Goal: Task Accomplishment & Management: Complete application form

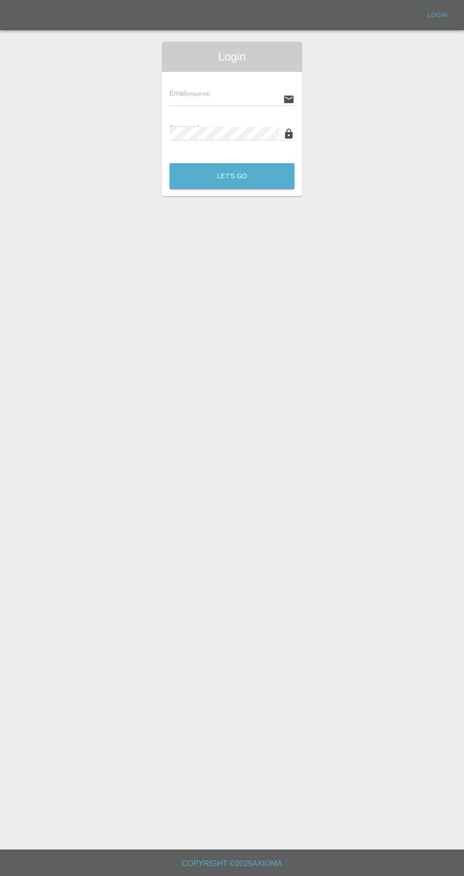
click at [283, 75] on div "Email (required) Password (required)" at bounding box center [232, 114] width 140 height 84
click at [253, 99] on input "text" at bounding box center [224, 99] width 110 height 14
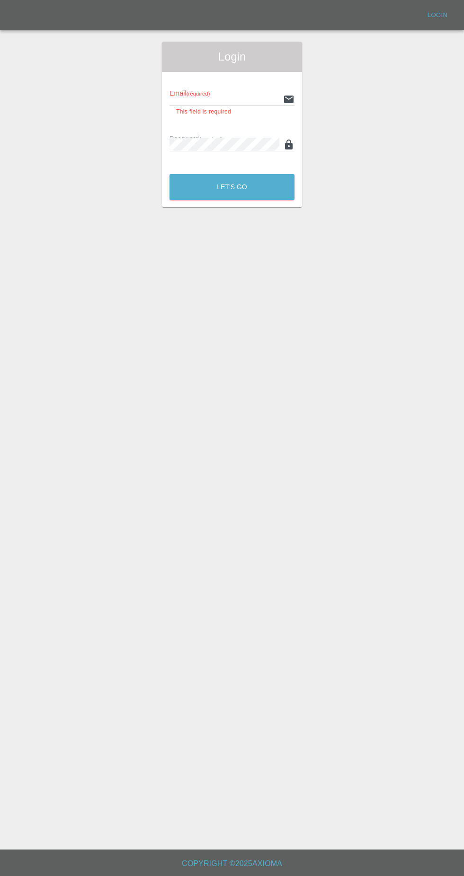
type input "[EMAIL_ADDRESS][DOMAIN_NAME]"
click at [169, 174] on button "Let's Go" at bounding box center [231, 187] width 125 height 26
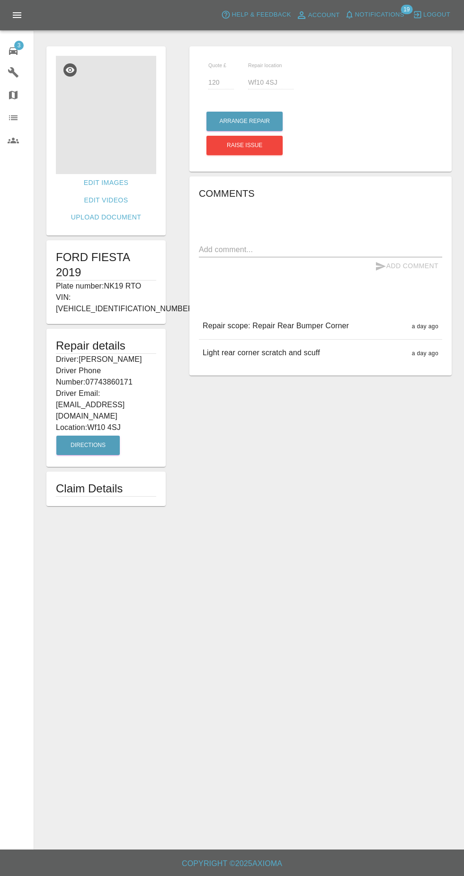
click at [114, 131] on img at bounding box center [106, 115] width 100 height 118
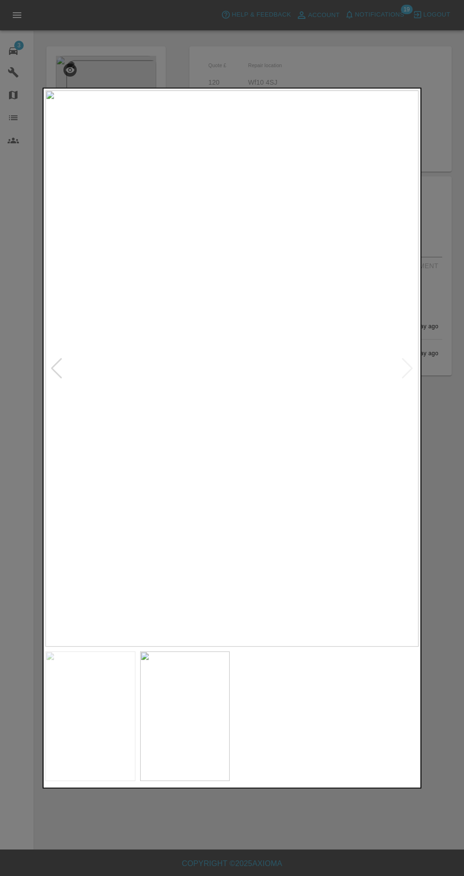
click at [282, 845] on div at bounding box center [232, 438] width 464 height 876
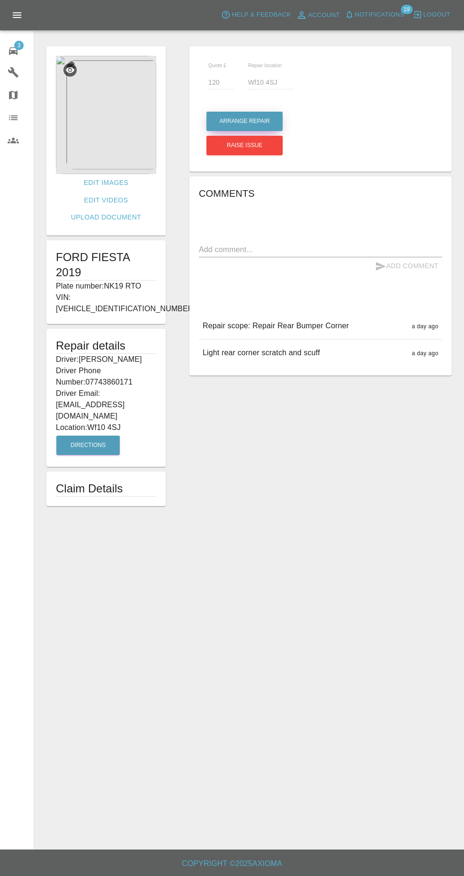
click at [225, 121] on button "Arrange Repair" at bounding box center [244, 121] width 76 height 19
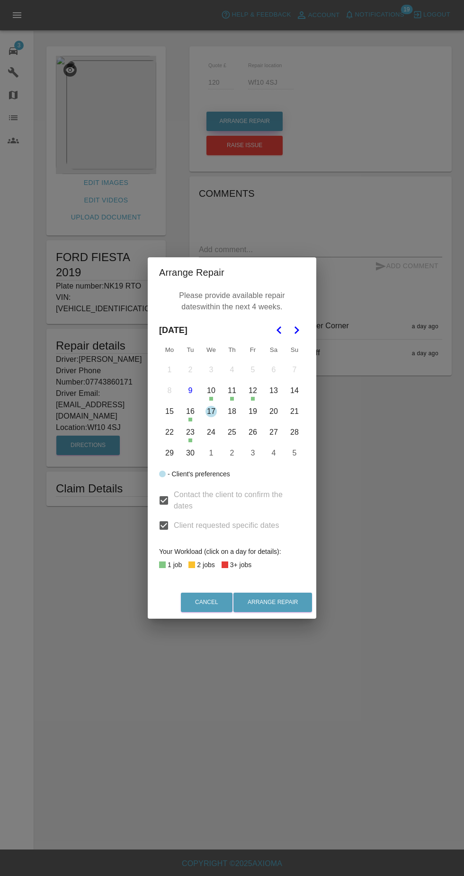
scroll to position [14, 0]
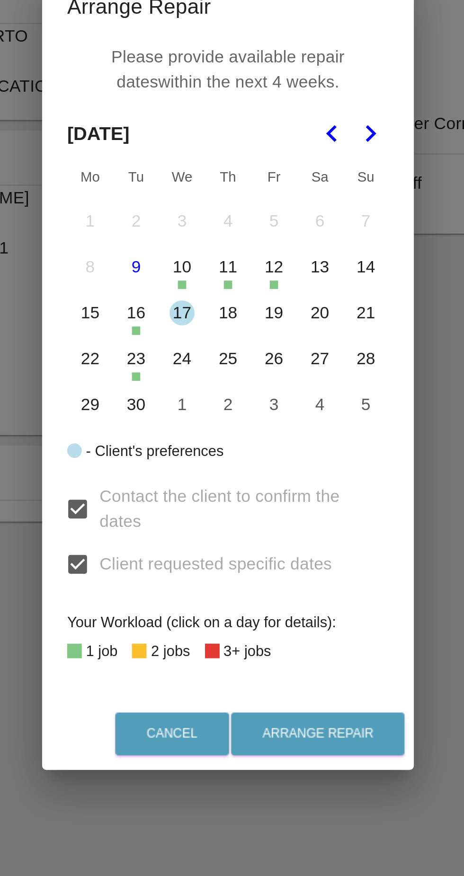
click at [188, 436] on button "23" at bounding box center [190, 433] width 20 height 20
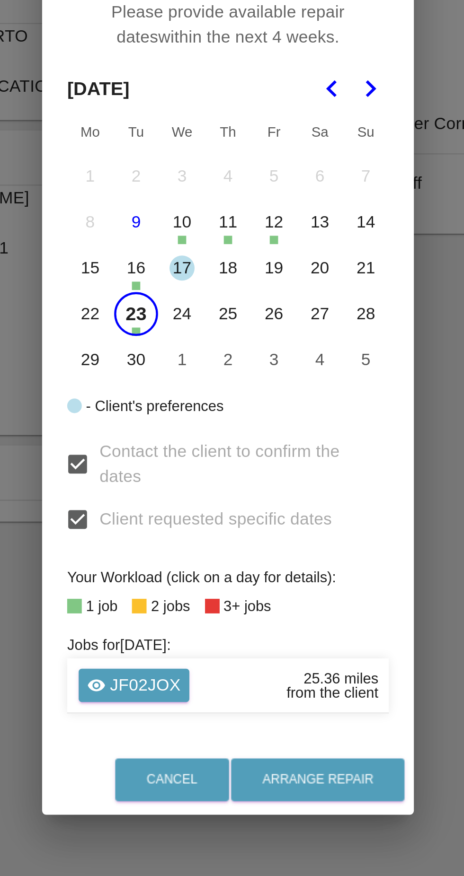
click at [169, 410] on button "22" at bounding box center [169, 412] width 20 height 20
click at [210, 414] on button "24" at bounding box center [211, 412] width 20 height 20
click at [229, 415] on button "25" at bounding box center [232, 412] width 20 height 20
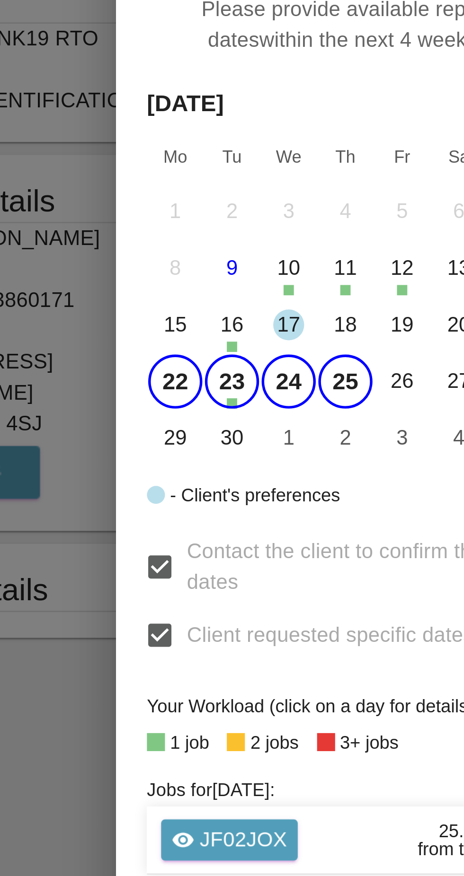
click at [190, 434] on button "30" at bounding box center [190, 433] width 20 height 20
click at [168, 434] on button "29" at bounding box center [169, 433] width 20 height 20
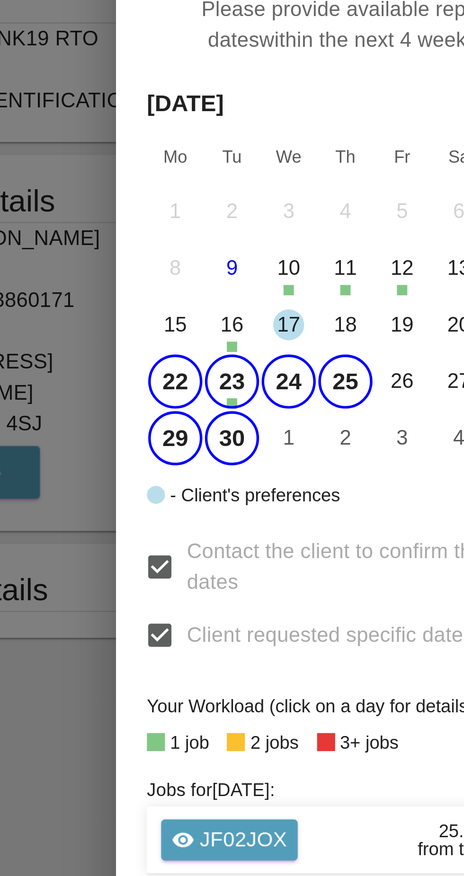
click at [208, 436] on button "1" at bounding box center [211, 433] width 20 height 20
click at [228, 436] on button "2" at bounding box center [232, 433] width 20 height 20
click at [251, 434] on button "3" at bounding box center [253, 433] width 20 height 20
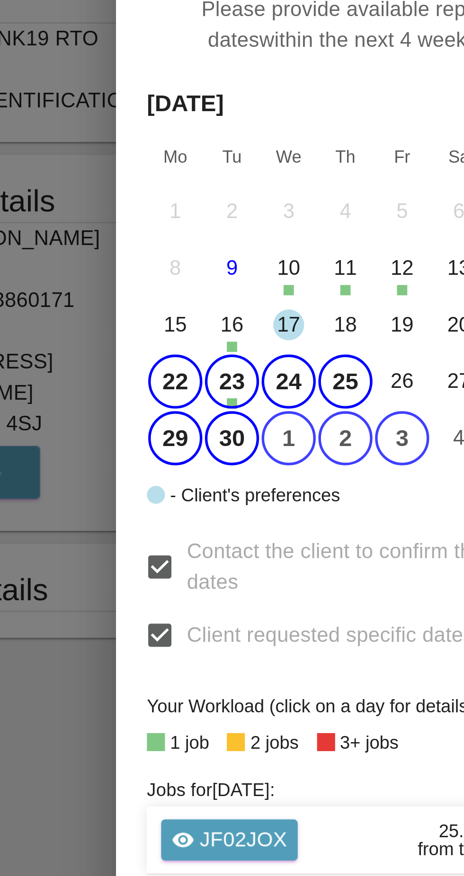
click at [247, 412] on button "26" at bounding box center [253, 412] width 20 height 20
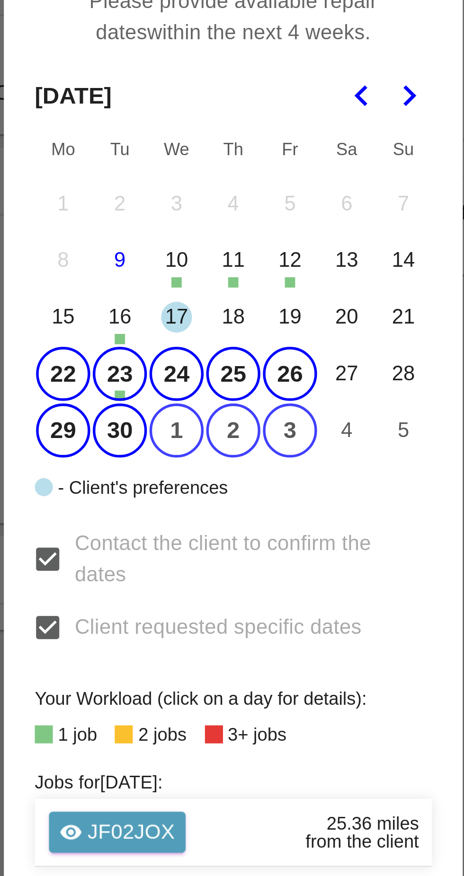
click at [233, 393] on button "18" at bounding box center [232, 391] width 20 height 20
click at [255, 392] on button "19" at bounding box center [253, 391] width 20 height 20
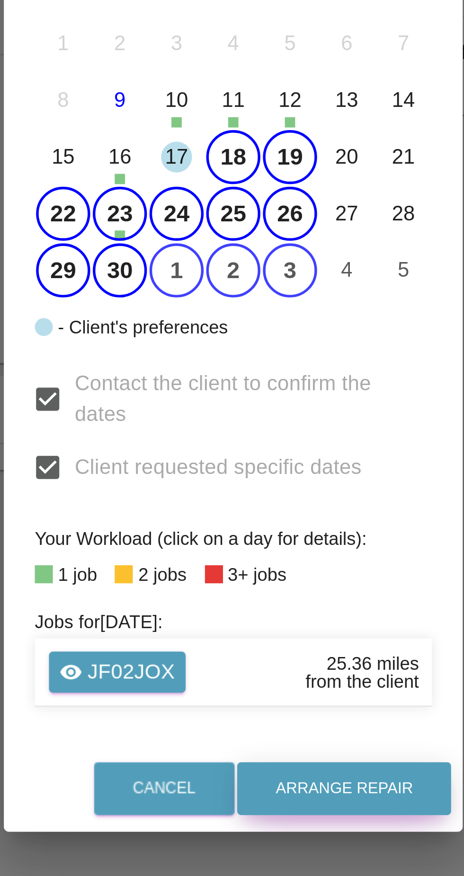
click at [262, 623] on button "Arrange Repair" at bounding box center [272, 623] width 79 height 19
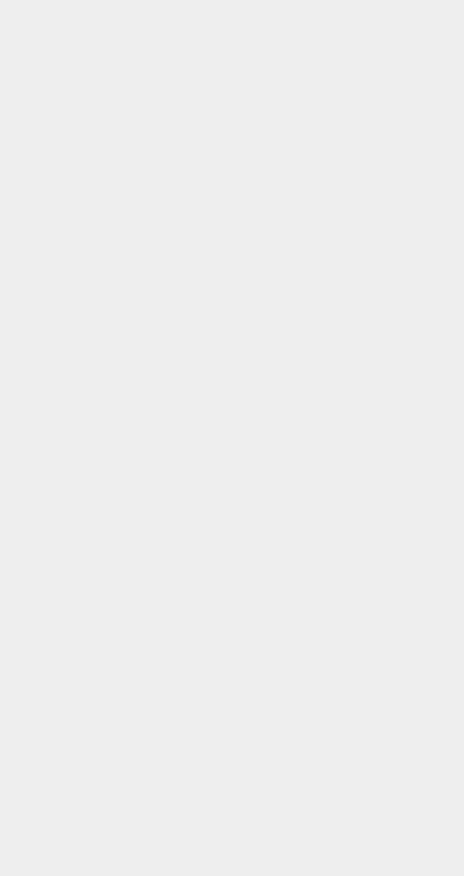
scroll to position [71, 0]
